Goal: Information Seeking & Learning: Learn about a topic

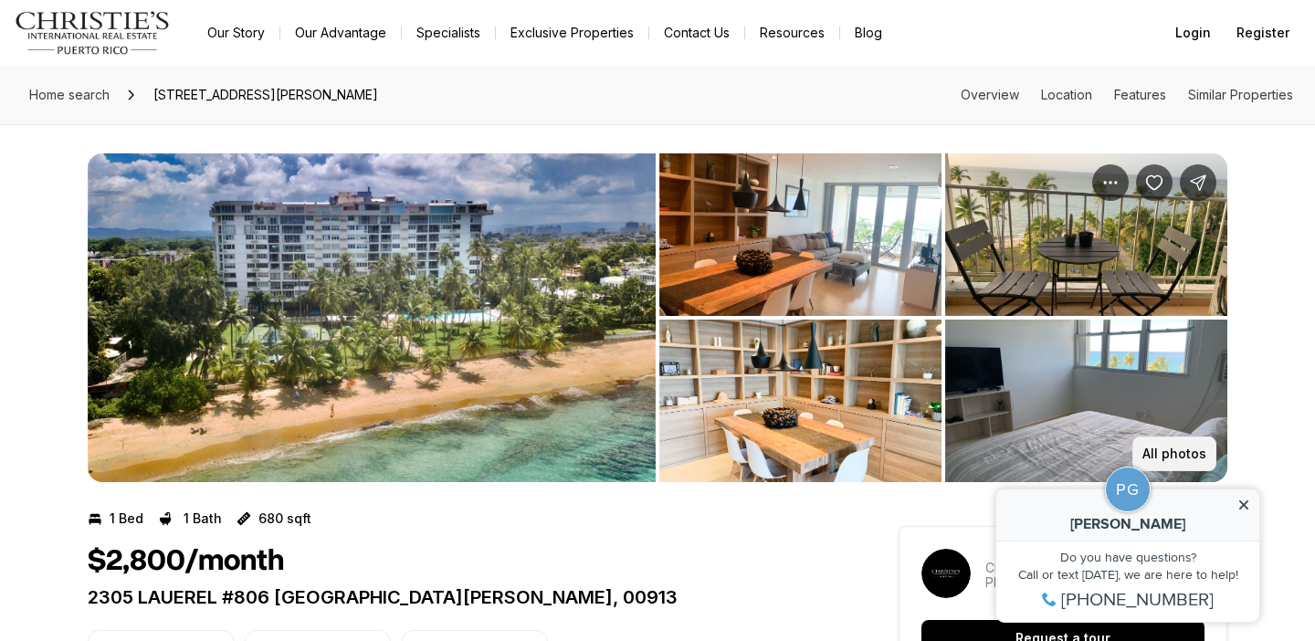
click at [1162, 453] on p "All photos" at bounding box center [1174, 453] width 64 height 15
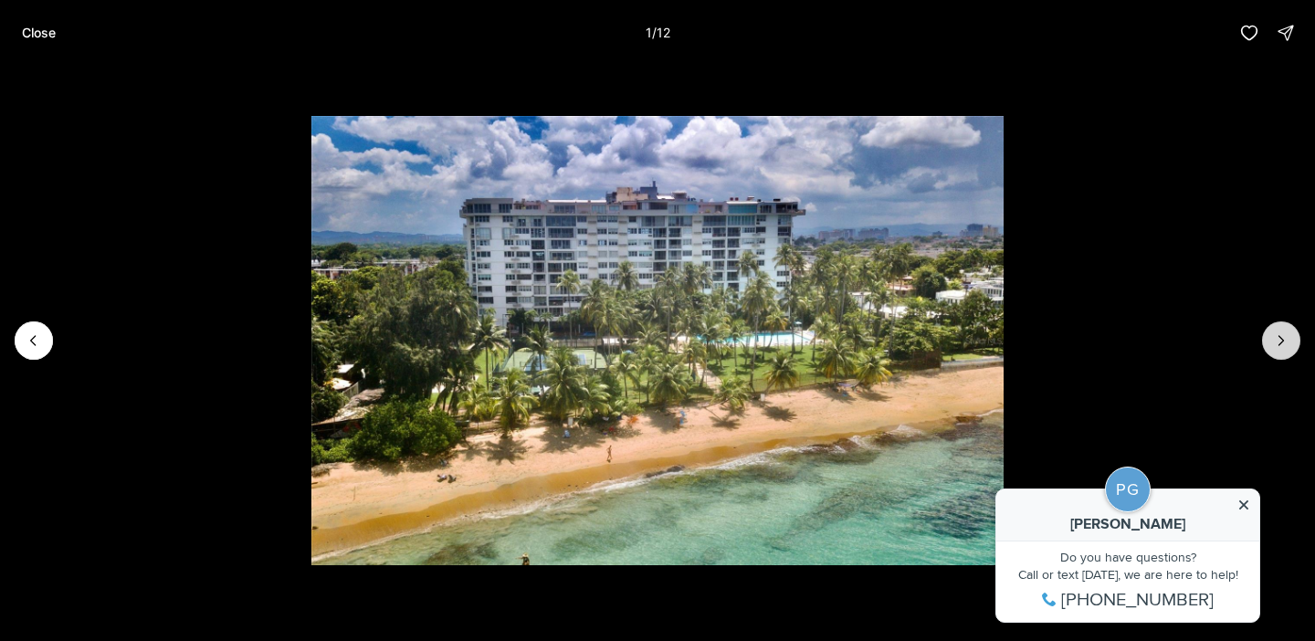
click at [1270, 332] on button "Next slide" at bounding box center [1281, 340] width 38 height 38
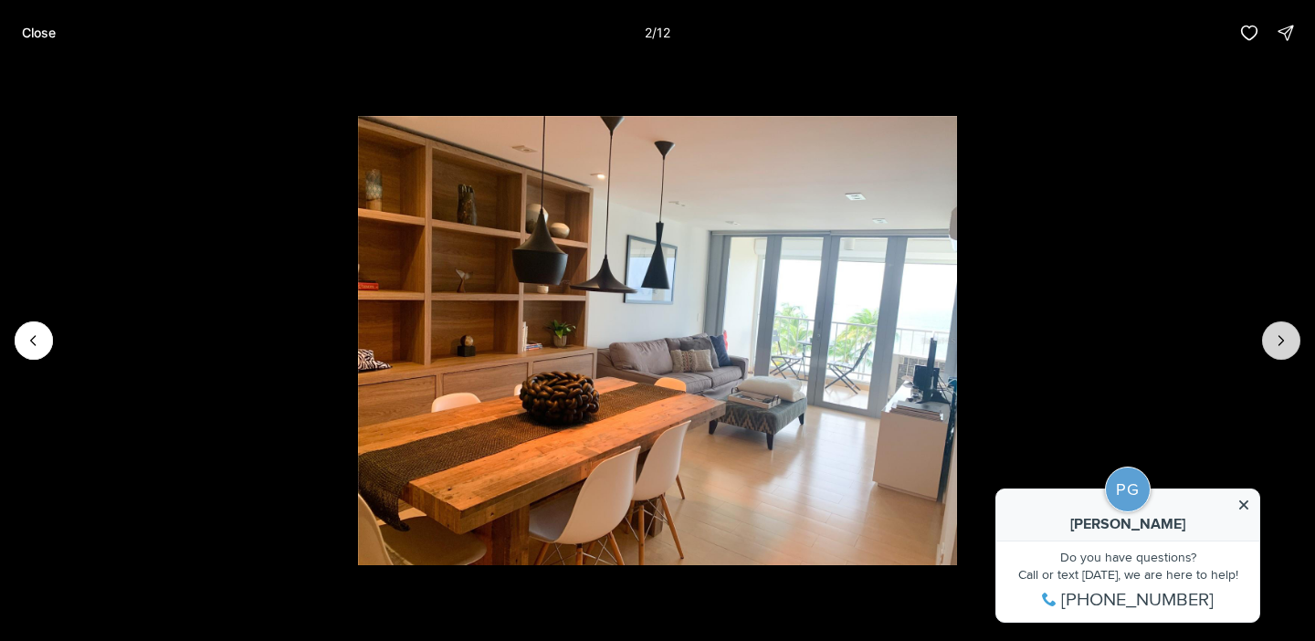
click at [1270, 332] on button "Next slide" at bounding box center [1281, 340] width 38 height 38
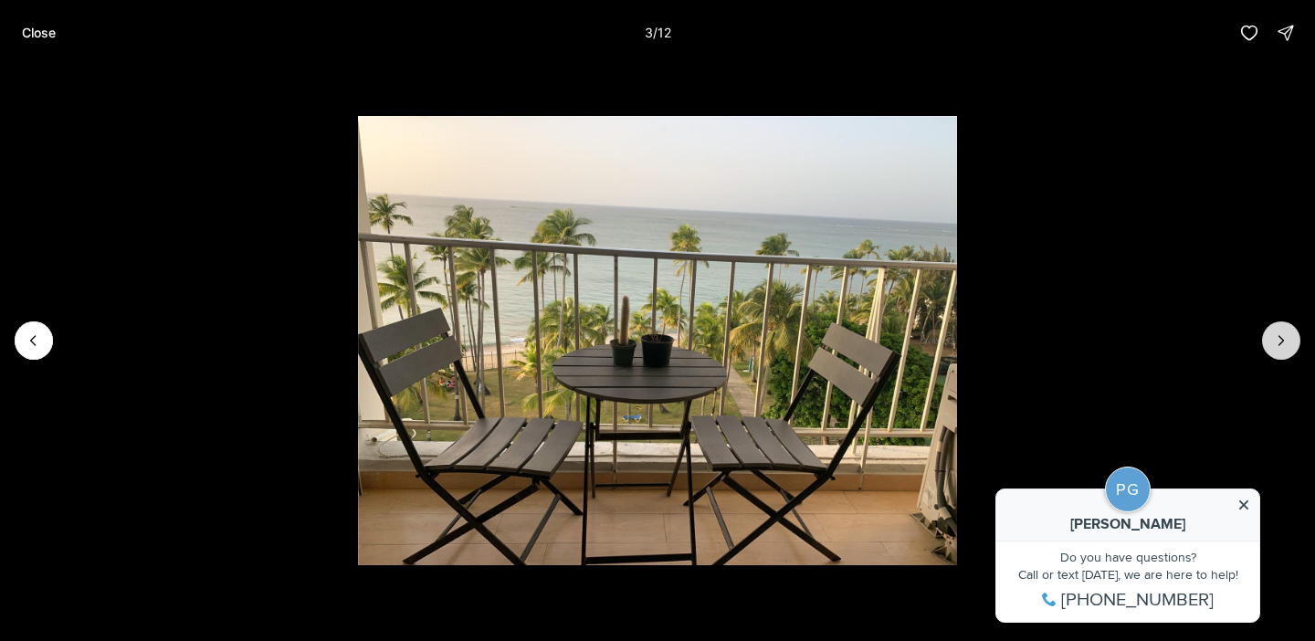
click at [1270, 332] on button "Next slide" at bounding box center [1281, 340] width 38 height 38
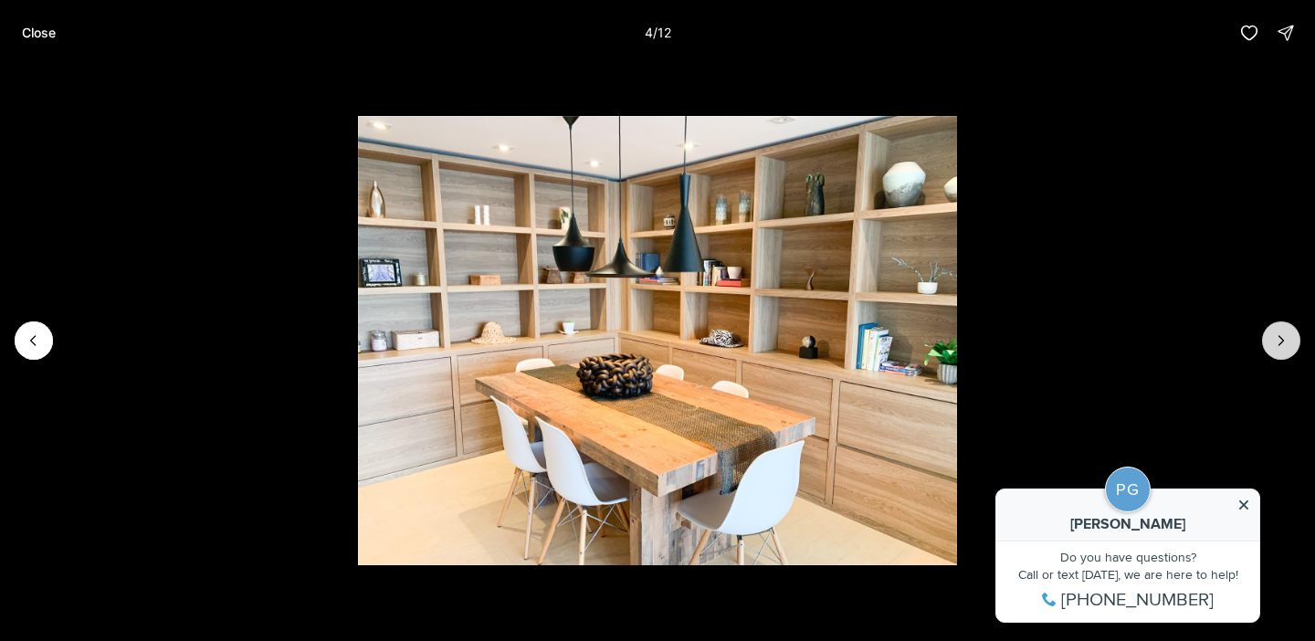
click at [1270, 332] on button "Next slide" at bounding box center [1281, 340] width 38 height 38
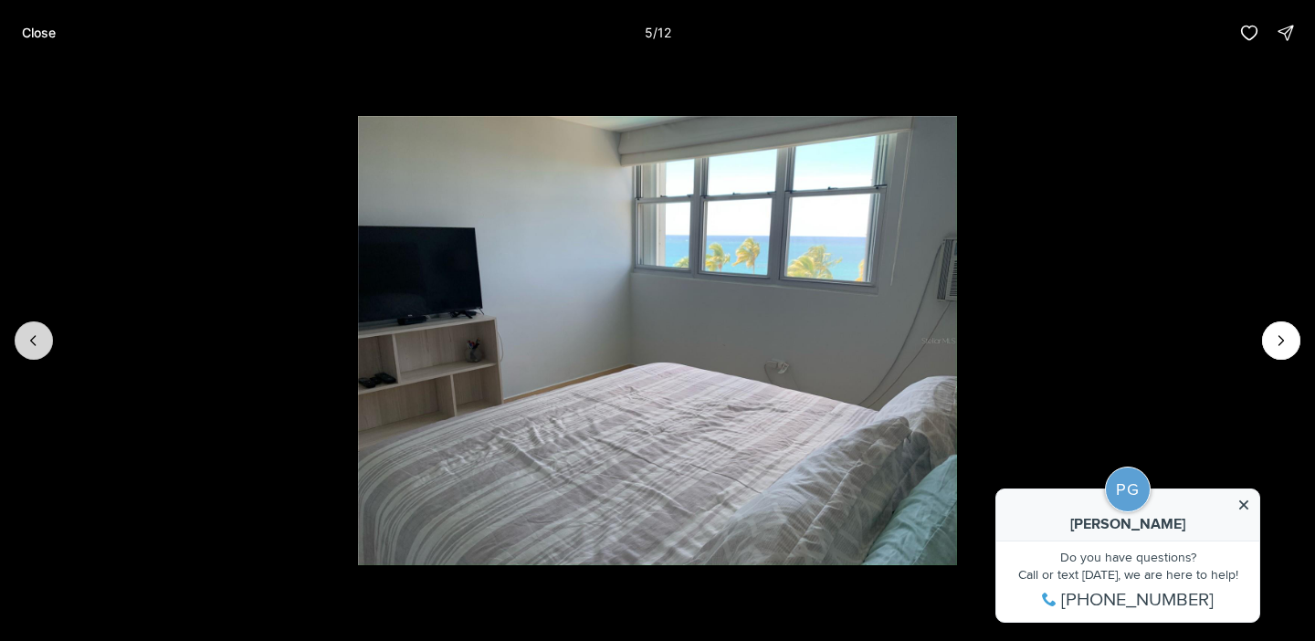
click at [47, 330] on button "Previous slide" at bounding box center [34, 340] width 38 height 38
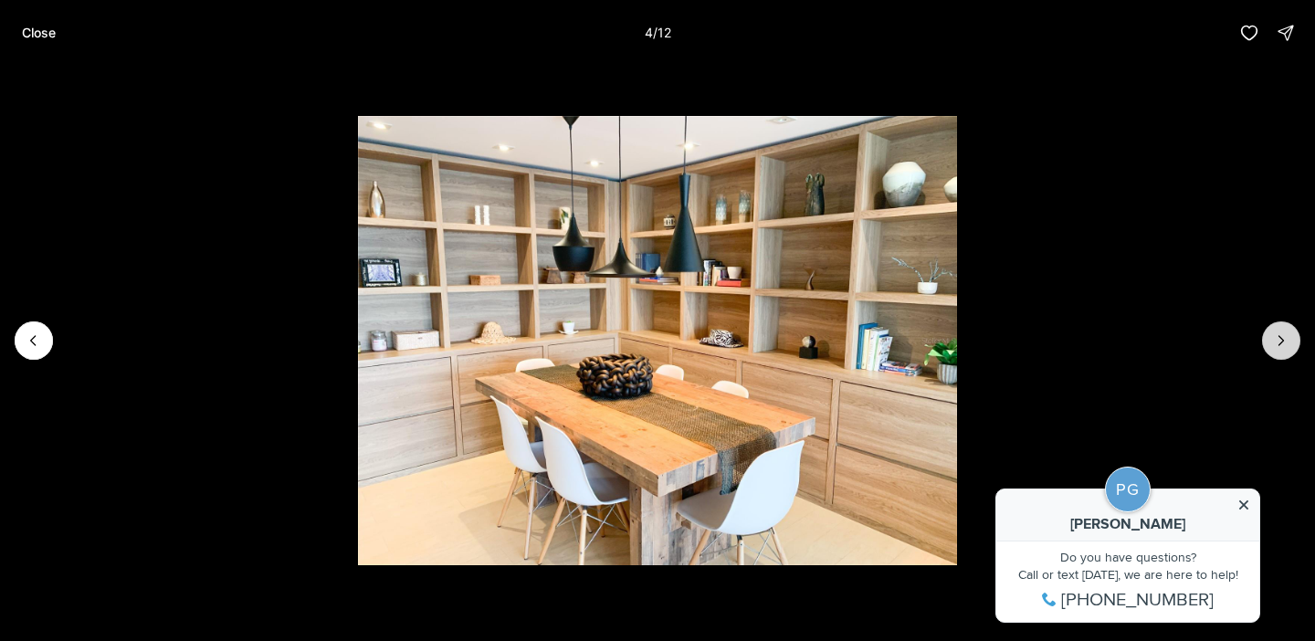
click at [1280, 344] on icon "Next slide" at bounding box center [1281, 340] width 18 height 18
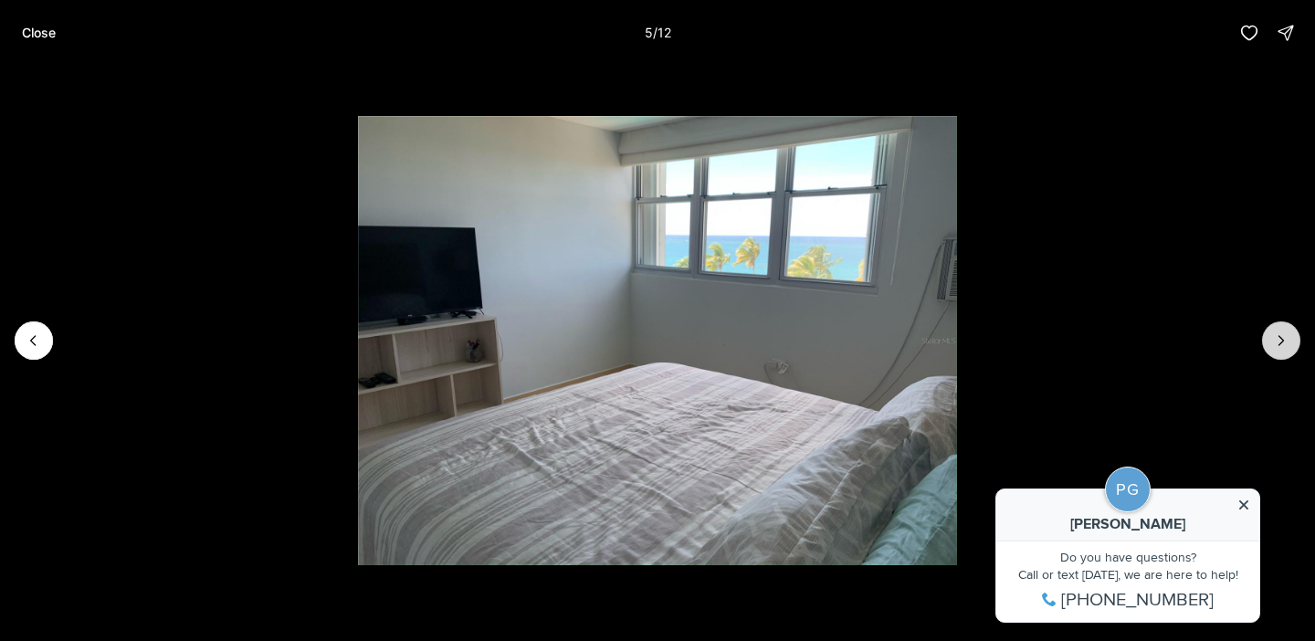
click at [1280, 344] on icon "Next slide" at bounding box center [1281, 340] width 18 height 18
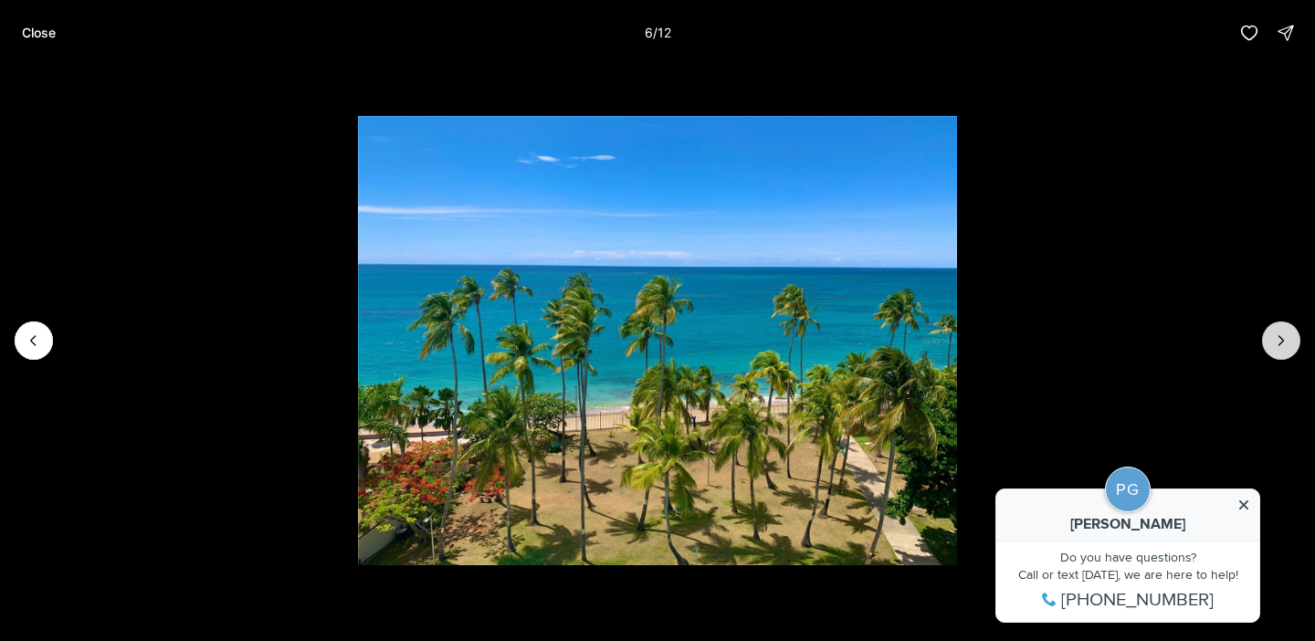
click at [1280, 344] on icon "Next slide" at bounding box center [1281, 340] width 18 height 18
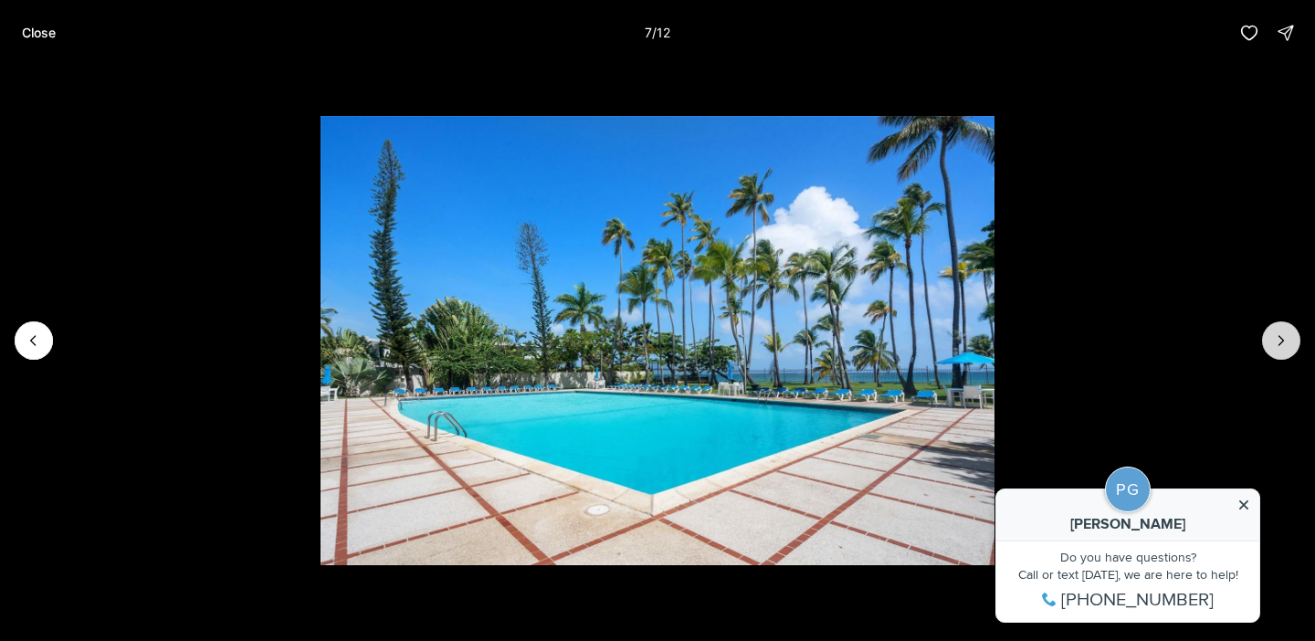
click at [1280, 344] on icon "Next slide" at bounding box center [1281, 340] width 18 height 18
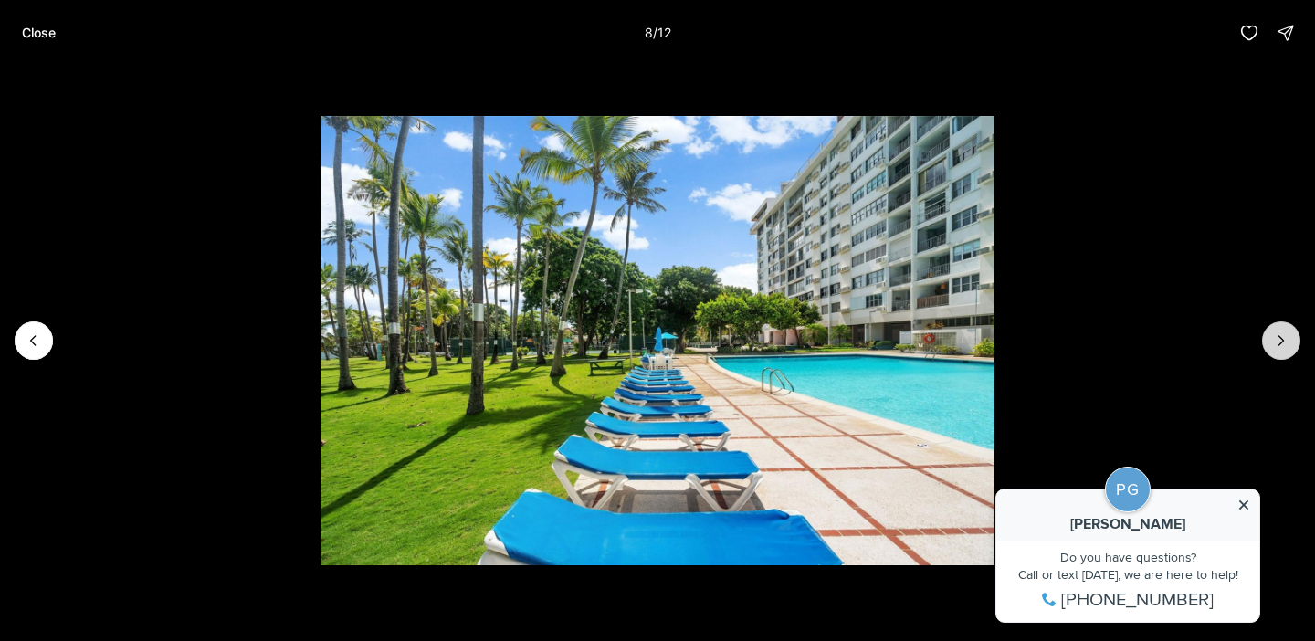
click at [1280, 344] on icon "Next slide" at bounding box center [1281, 340] width 18 height 18
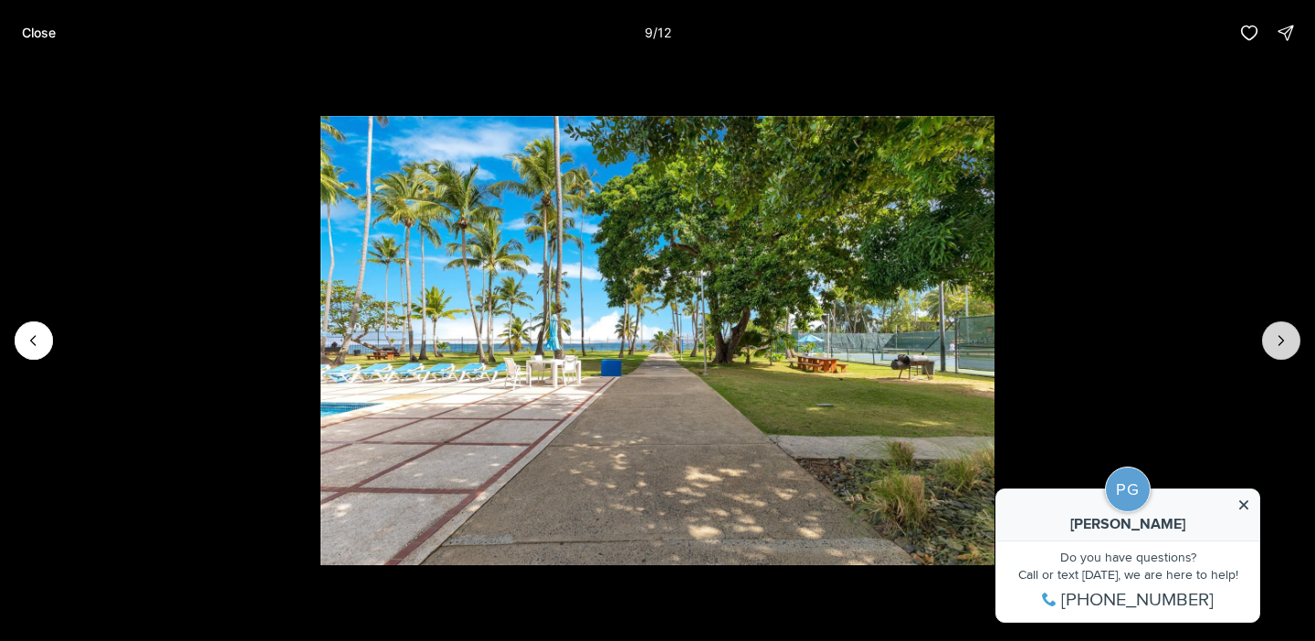
click at [1280, 344] on icon "Next slide" at bounding box center [1281, 340] width 18 height 18
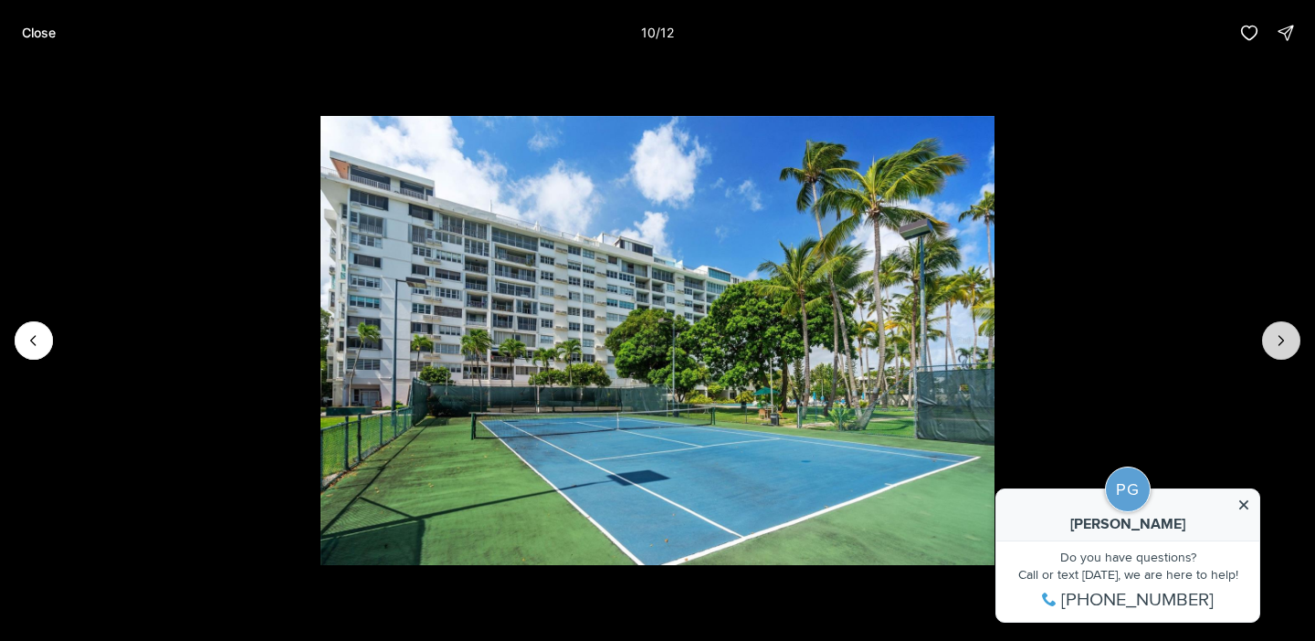
click at [1280, 344] on icon "Next slide" at bounding box center [1281, 340] width 18 height 18
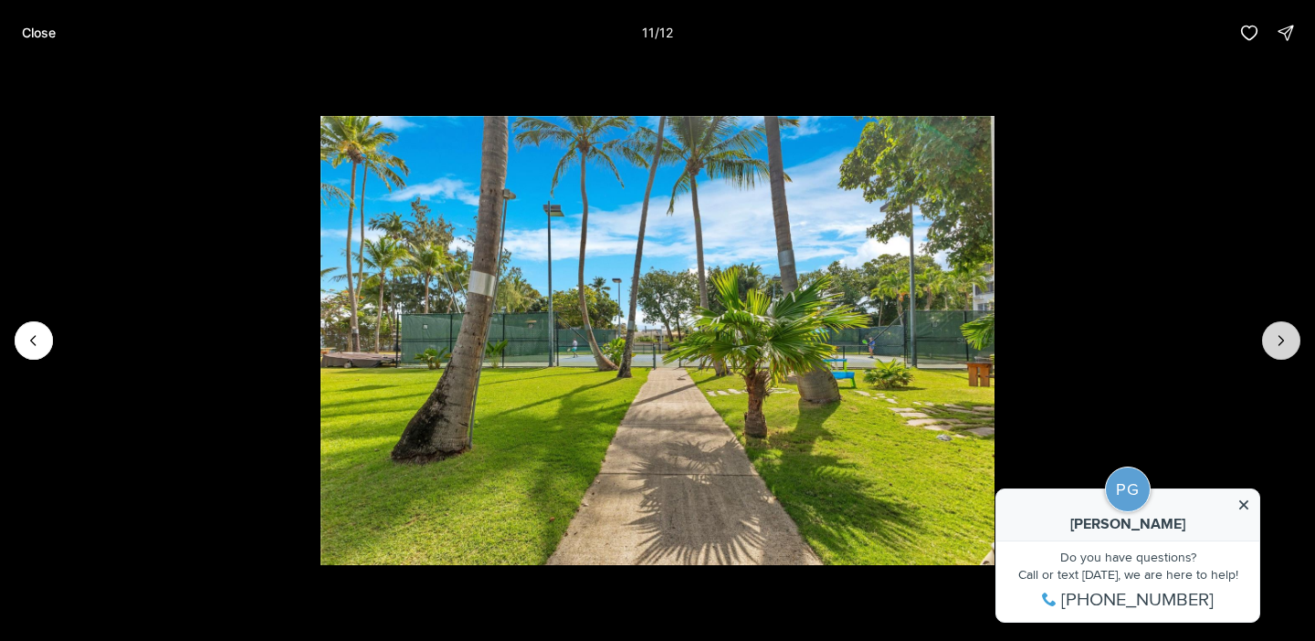
click at [1280, 344] on icon "Next slide" at bounding box center [1281, 340] width 18 height 18
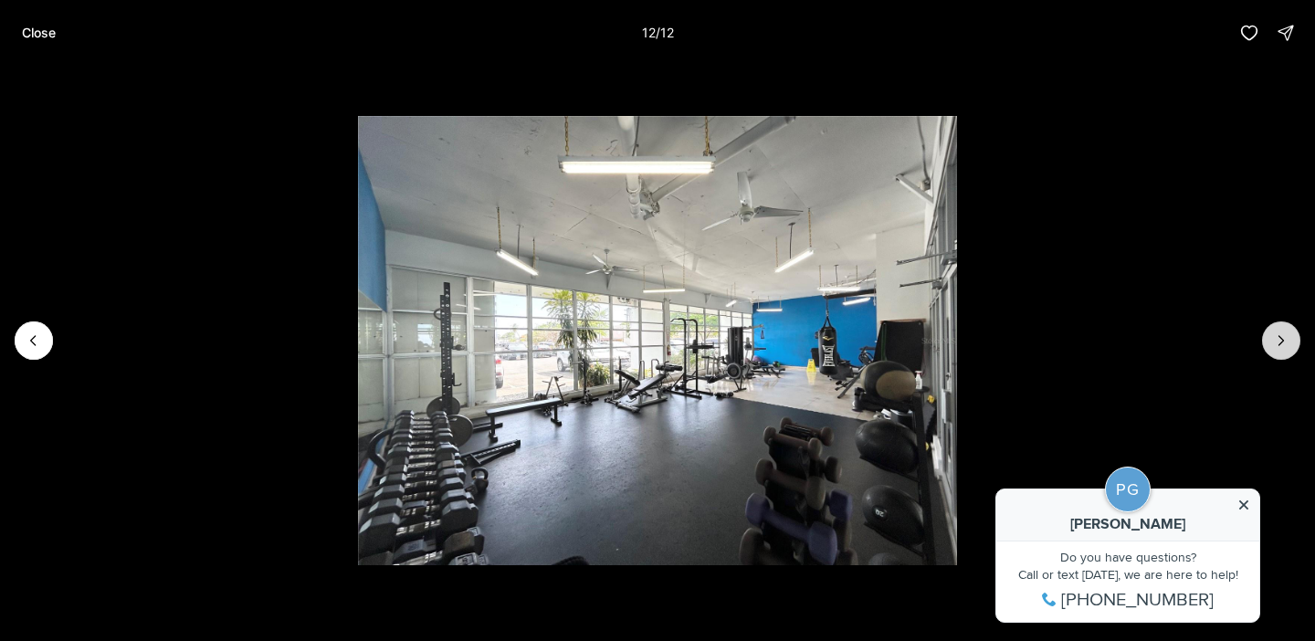
click at [1280, 344] on div at bounding box center [1281, 340] width 38 height 38
click at [40, 34] on p "Close" at bounding box center [39, 33] width 34 height 15
